Goal: Task Accomplishment & Management: Use online tool/utility

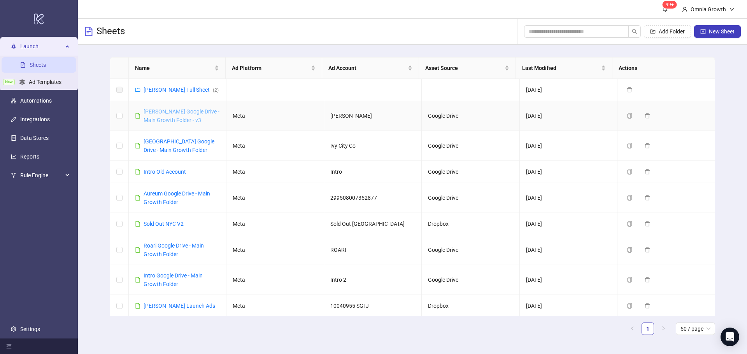
click at [159, 110] on link "[PERSON_NAME] Google Drive - Main Growth Folder - v3" at bounding box center [182, 116] width 76 height 15
click at [172, 88] on link "Kate Mcleod Full Sheet ( 2 )" at bounding box center [181, 90] width 75 height 6
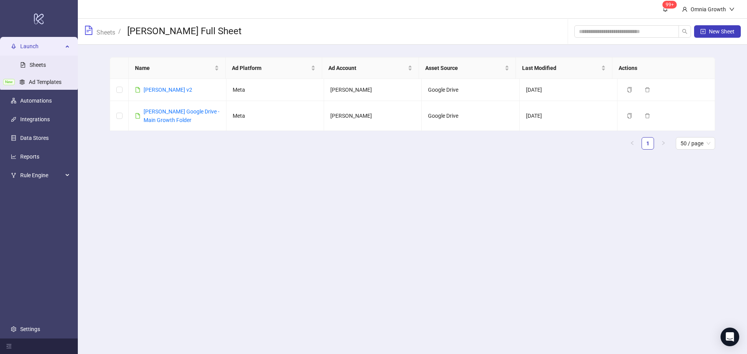
click at [197, 149] on ul "1 50 / page" at bounding box center [412, 143] width 605 height 12
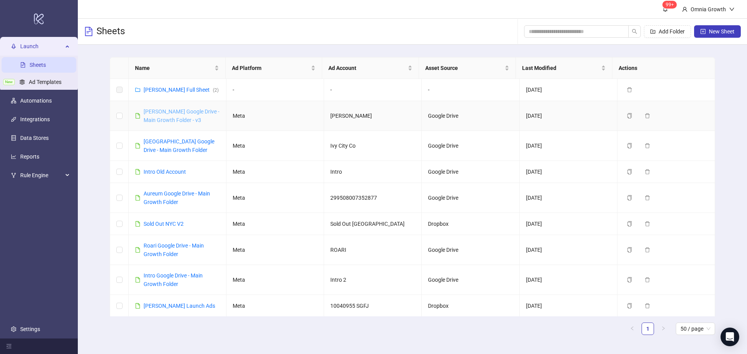
click at [182, 112] on link "[PERSON_NAME] Google Drive - Main Growth Folder - v3" at bounding box center [182, 116] width 76 height 15
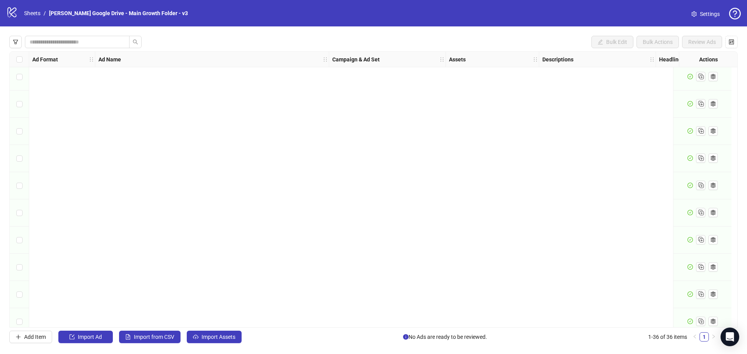
scroll to position [723, 0]
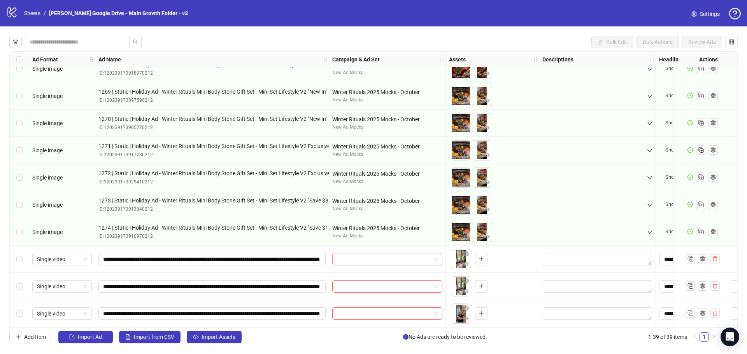
click at [360, 254] on input "search" at bounding box center [384, 260] width 94 height 12
click at [358, 257] on input "search" at bounding box center [384, 260] width 94 height 12
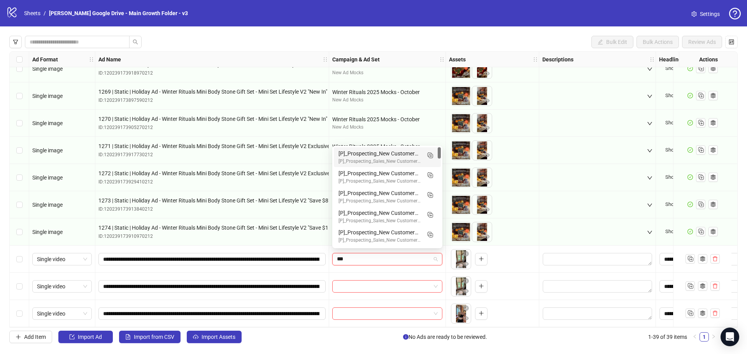
type input "****"
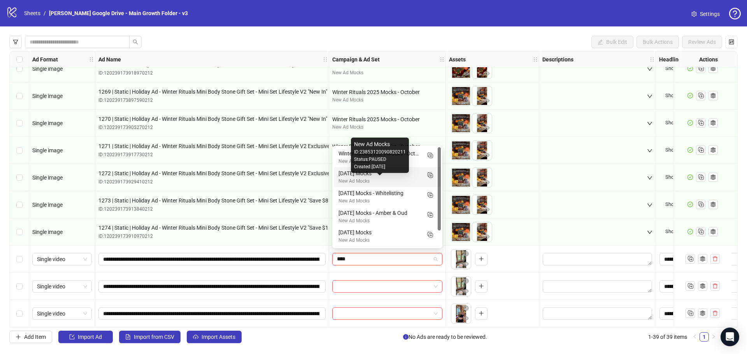
click at [369, 178] on div "New Ad Mocks" at bounding box center [379, 181] width 82 height 7
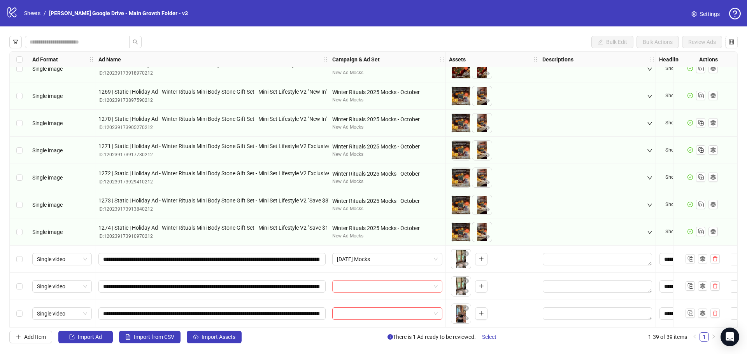
click at [370, 282] on input "search" at bounding box center [384, 287] width 94 height 12
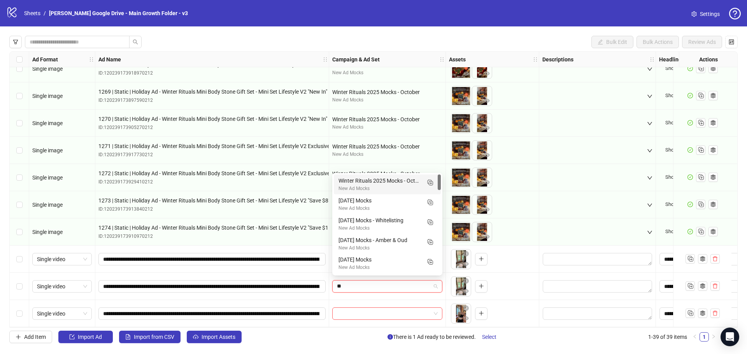
type input "***"
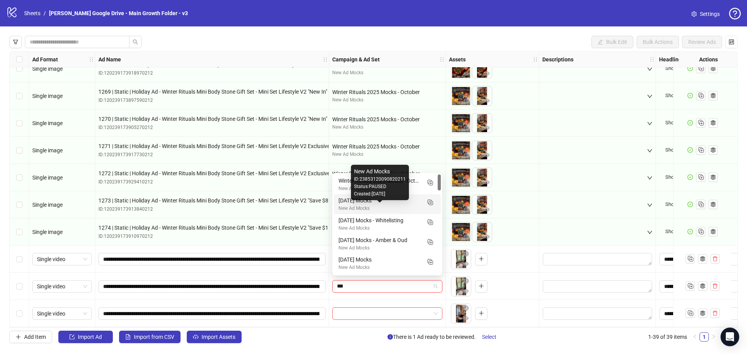
click at [352, 208] on div "New Ad Mocks" at bounding box center [379, 208] width 82 height 7
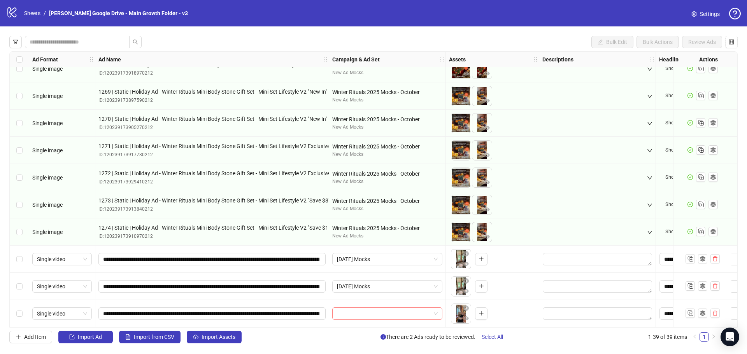
click at [367, 311] on input "search" at bounding box center [384, 314] width 94 height 12
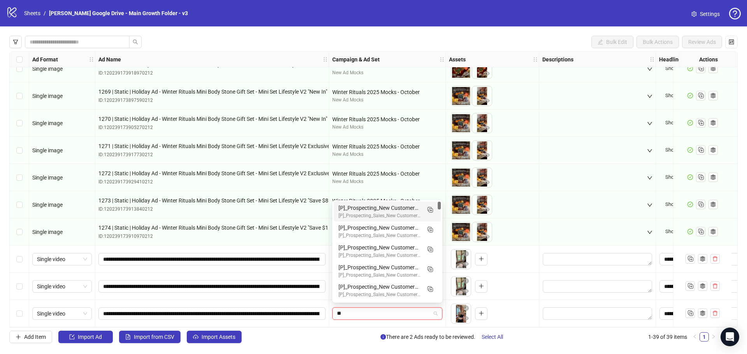
type input "***"
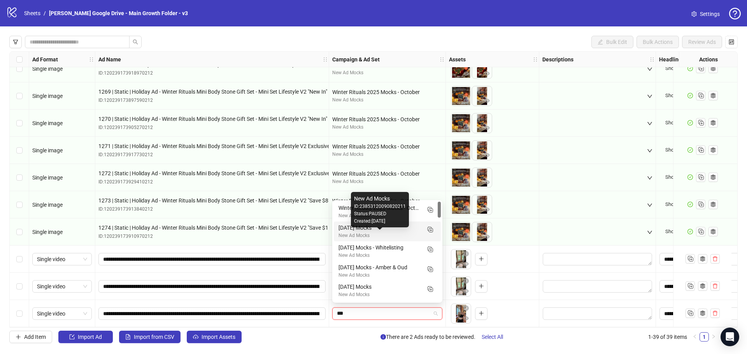
click at [354, 231] on div "[DATE] Mocks" at bounding box center [379, 228] width 82 height 9
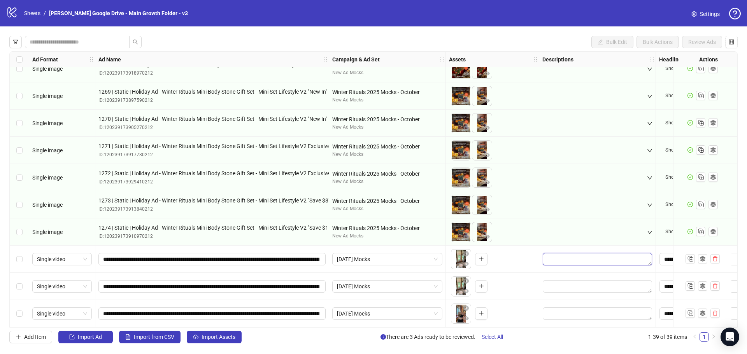
click at [568, 256] on textarea "Edit values" at bounding box center [597, 259] width 109 height 12
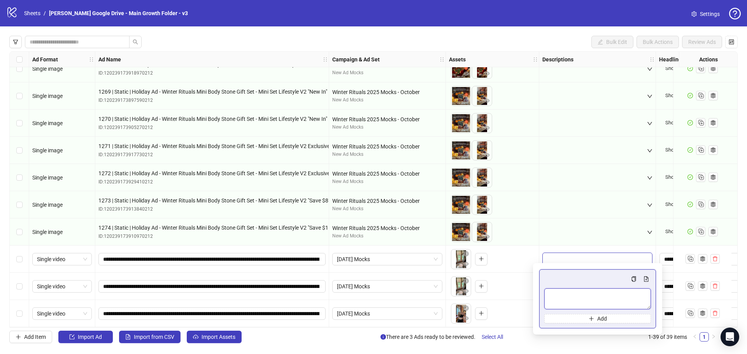
click at [570, 301] on textarea "Multi-text input container - paste or copy values" at bounding box center [597, 299] width 107 height 21
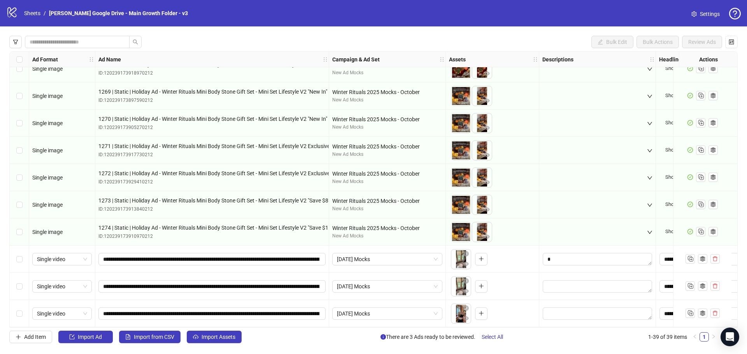
click at [561, 235] on div at bounding box center [553, 232] width 17 height 16
click at [560, 288] on textarea "Edit values" at bounding box center [597, 286] width 109 height 12
click at [556, 241] on textarea "Multi-text input container - paste or copy values" at bounding box center [597, 241] width 107 height 21
click at [557, 303] on div at bounding box center [597, 313] width 117 height 27
click at [557, 314] on textarea "Edit values" at bounding box center [597, 314] width 109 height 12
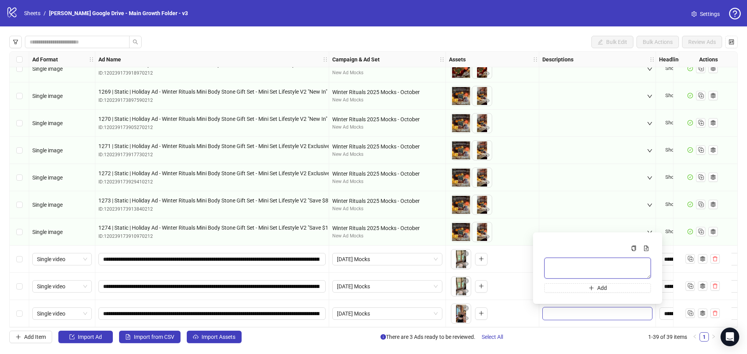
click at [560, 276] on textarea "Multi-text input container - paste or copy values" at bounding box center [597, 268] width 107 height 21
click at [558, 227] on div at bounding box center [553, 232] width 17 height 16
click at [464, 263] on icon "eye" at bounding box center [465, 263] width 5 height 5
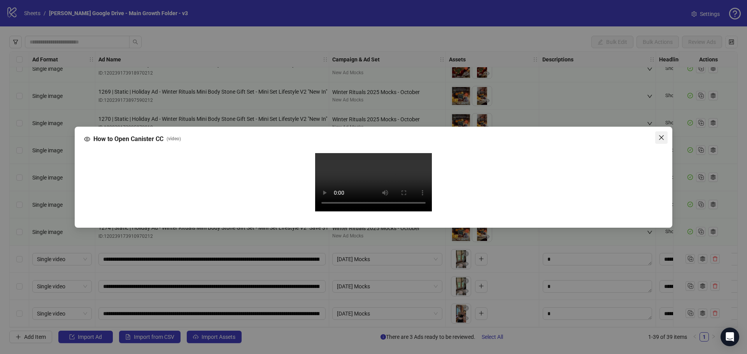
click at [659, 139] on icon "close" at bounding box center [661, 138] width 6 height 6
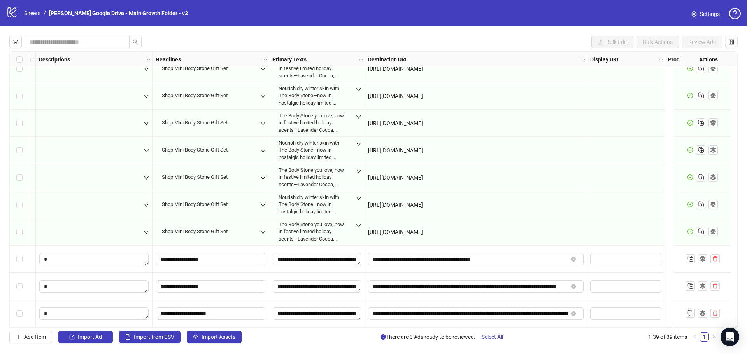
scroll to position [805, 269]
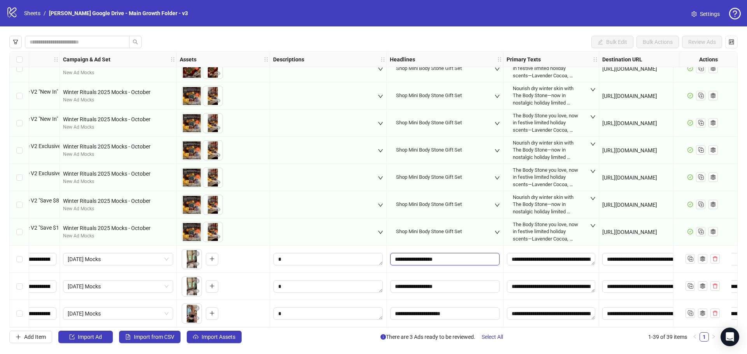
click at [457, 257] on input "**********" at bounding box center [444, 259] width 109 height 12
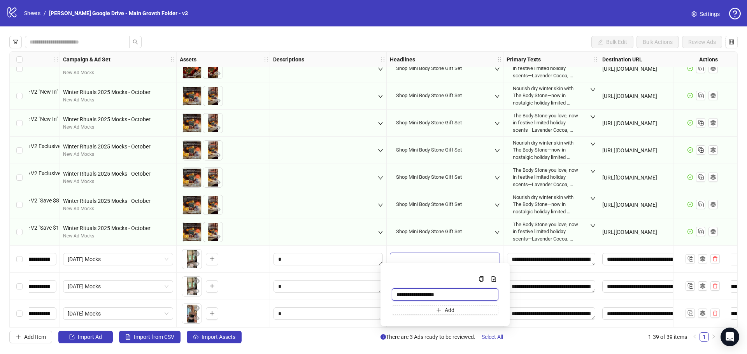
click at [450, 292] on input "**********" at bounding box center [445, 295] width 107 height 12
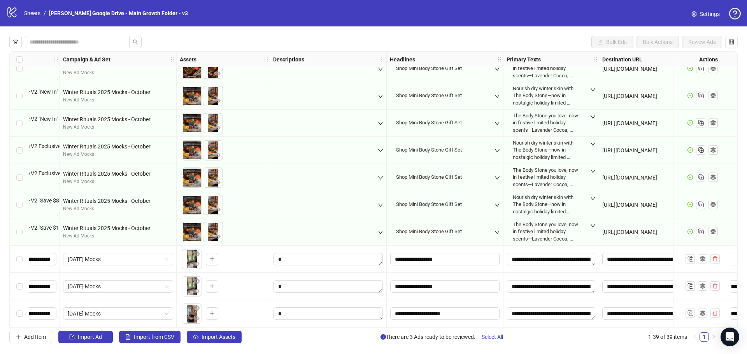
click at [371, 242] on div at bounding box center [328, 232] width 117 height 27
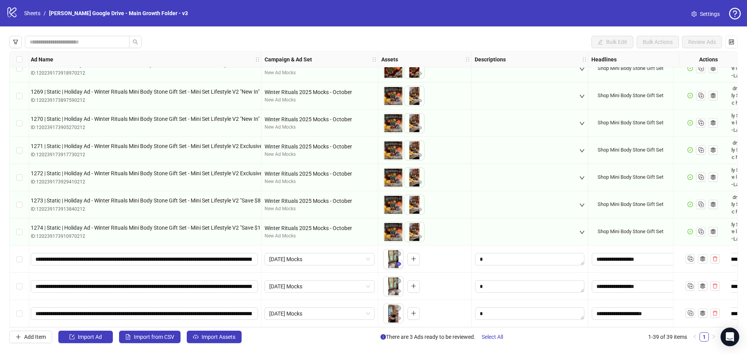
click at [398, 263] on icon "eye" at bounding box center [398, 264] width 5 height 4
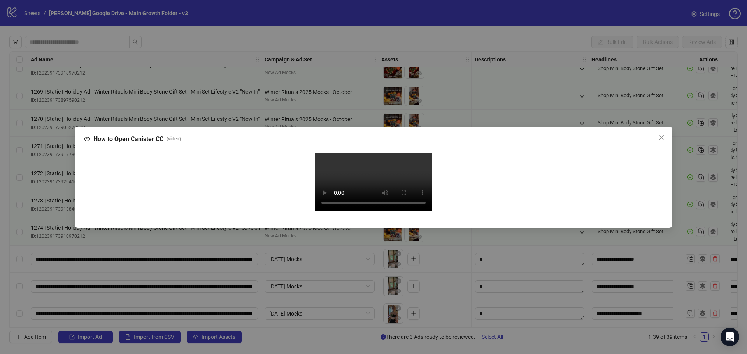
click at [366, 178] on video "Your browser does not support the video tag." at bounding box center [373, 182] width 117 height 58
click at [365, 176] on video "Your browser does not support the video tag." at bounding box center [373, 182] width 117 height 58
click at [657, 136] on span "Close" at bounding box center [661, 138] width 12 height 6
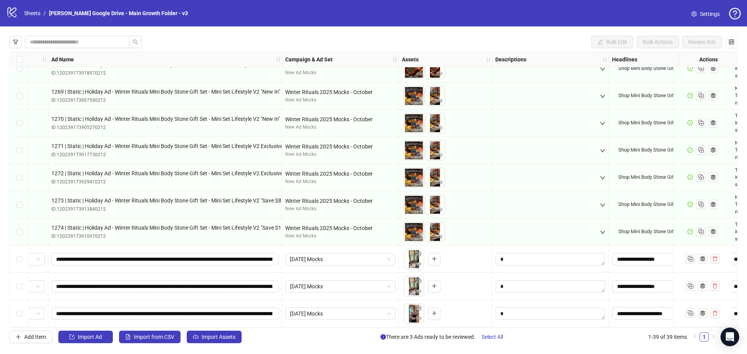
scroll to position [805, 0]
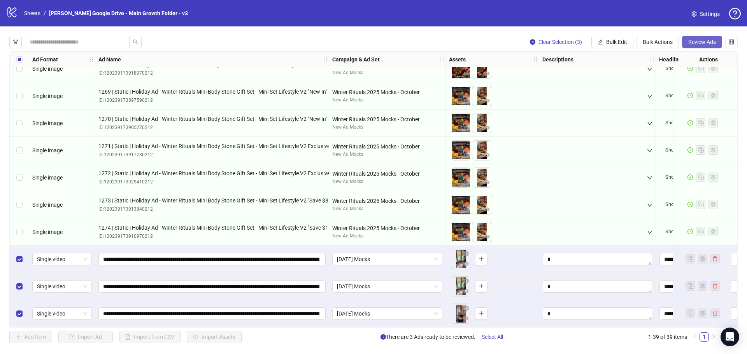
click at [704, 41] on span "Review Ads" at bounding box center [702, 42] width 28 height 6
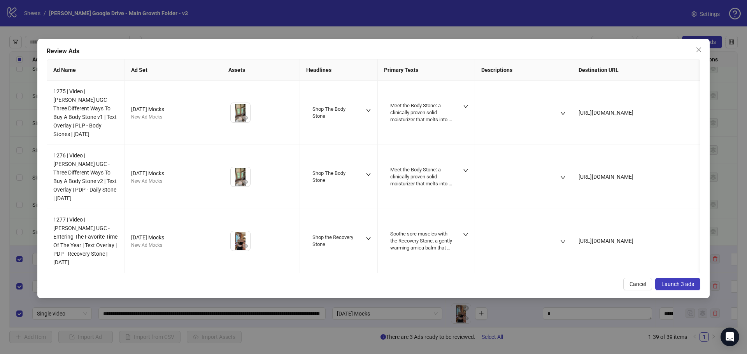
click at [674, 281] on span "Launch 3 ads" at bounding box center [677, 284] width 33 height 6
